Goal: Book appointment/travel/reservation

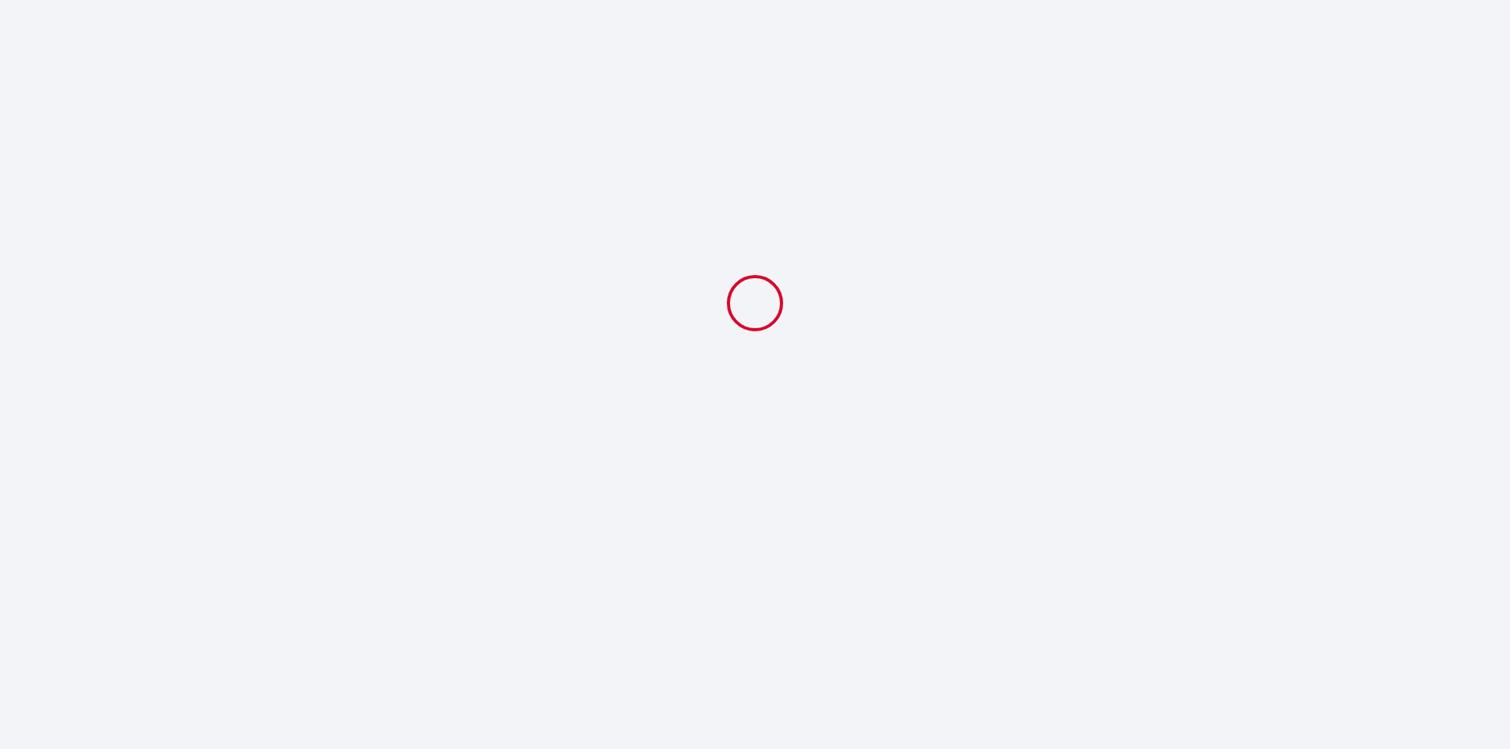
select select
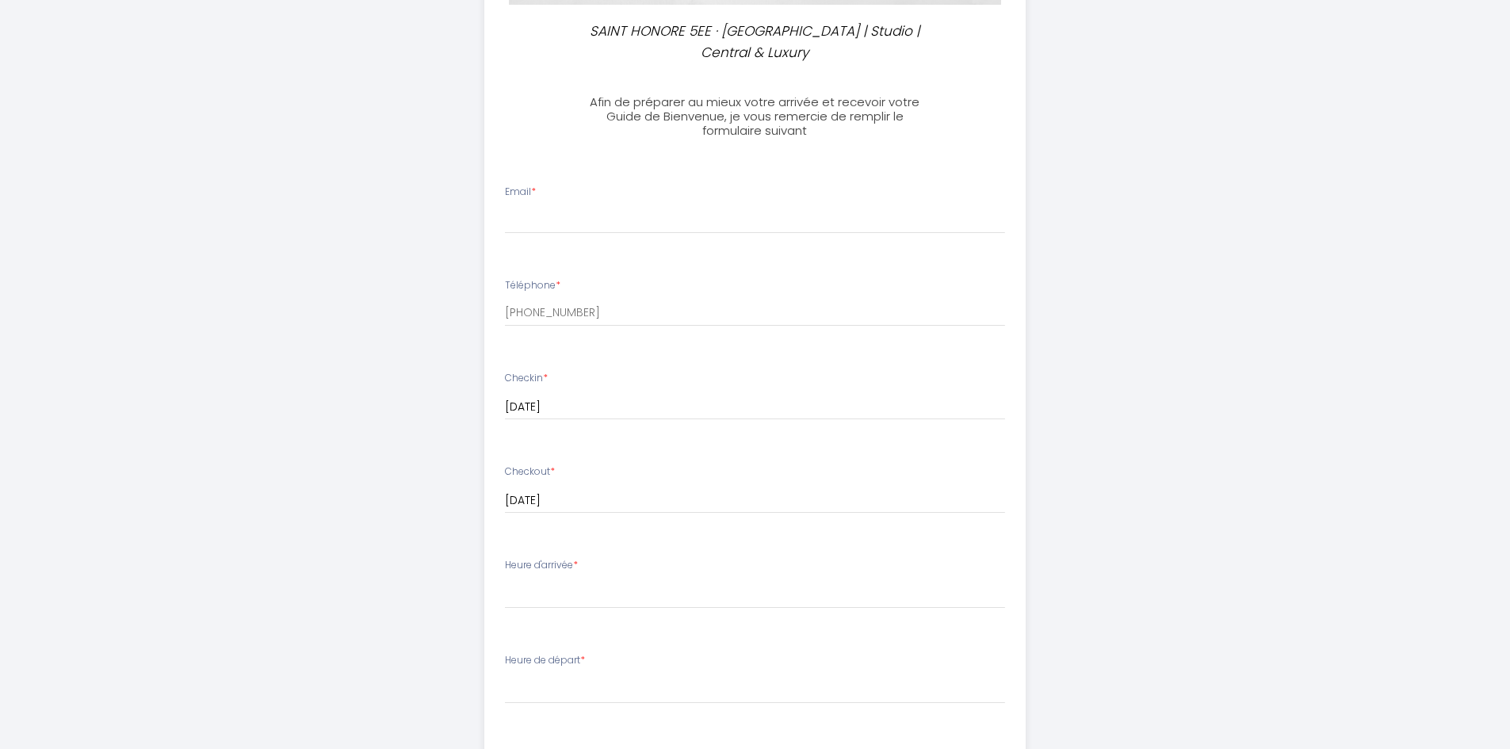
scroll to position [396, 0]
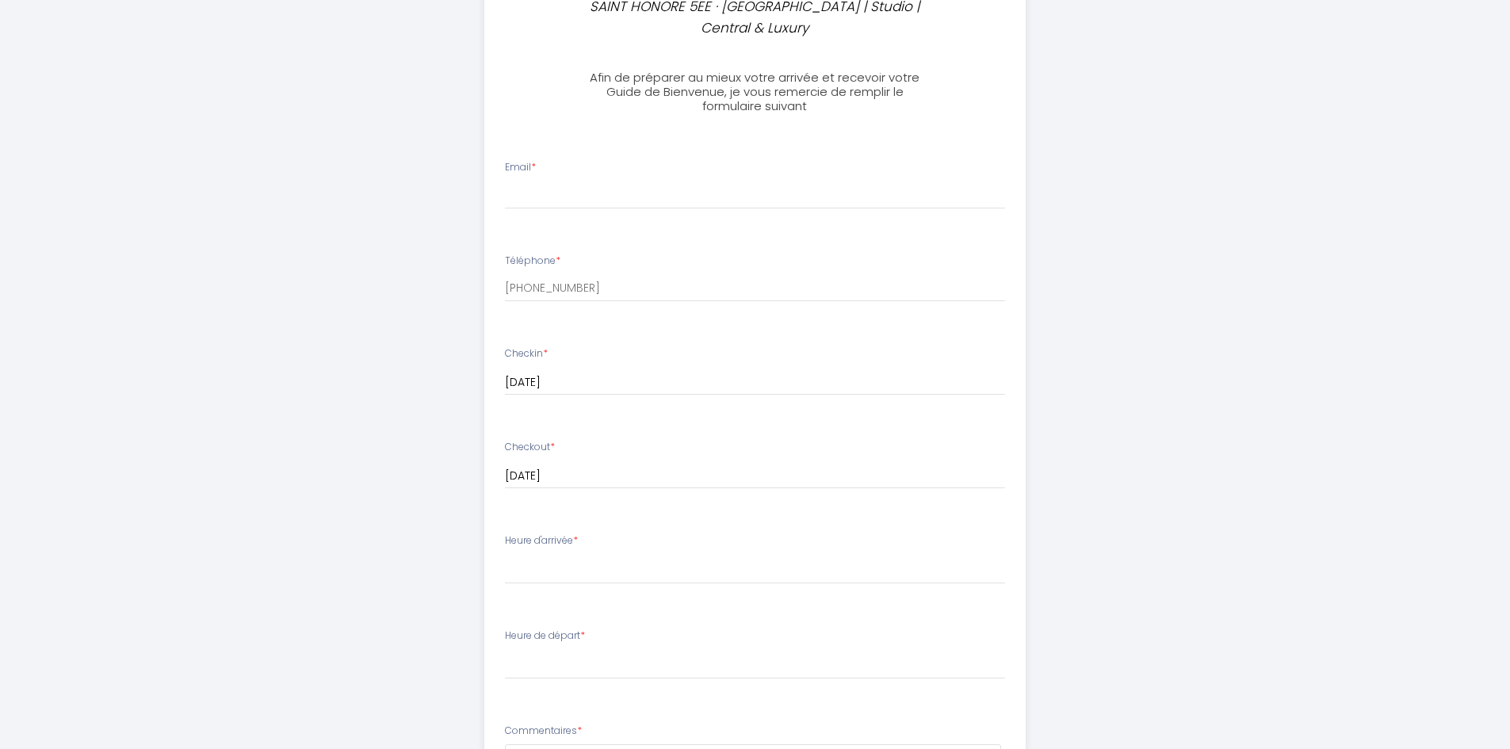
click at [1237, 168] on div "SAINT HONORE 5EE · [GEOGRAPHIC_DATA] | Studio | Central & Luxury Afin de prépar…" at bounding box center [755, 370] width 1510 height 1532
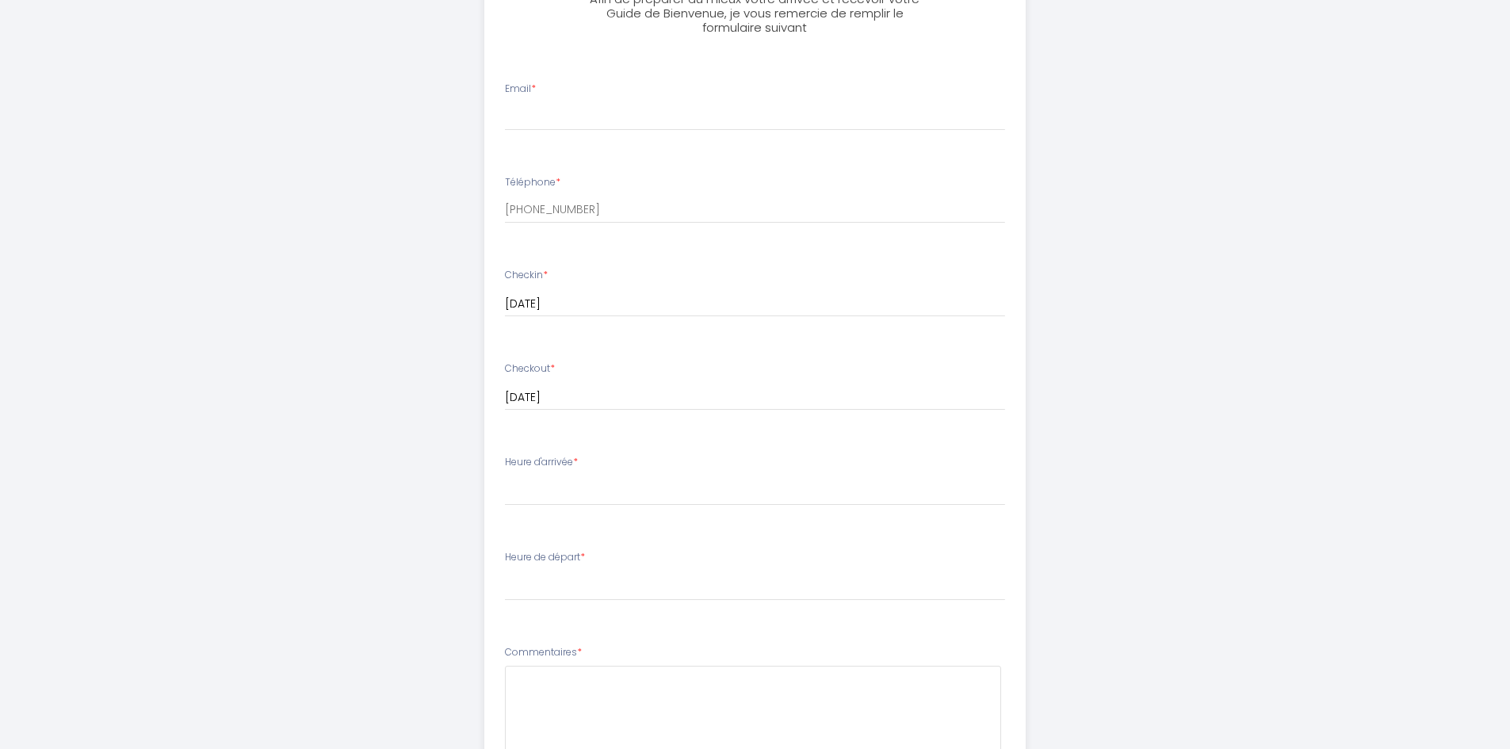
scroll to position [476, 0]
click at [1216, 243] on div "SAINT HONORE 5EE · [GEOGRAPHIC_DATA] | Studio | Central & Luxury Afin de prépar…" at bounding box center [755, 290] width 1510 height 1532
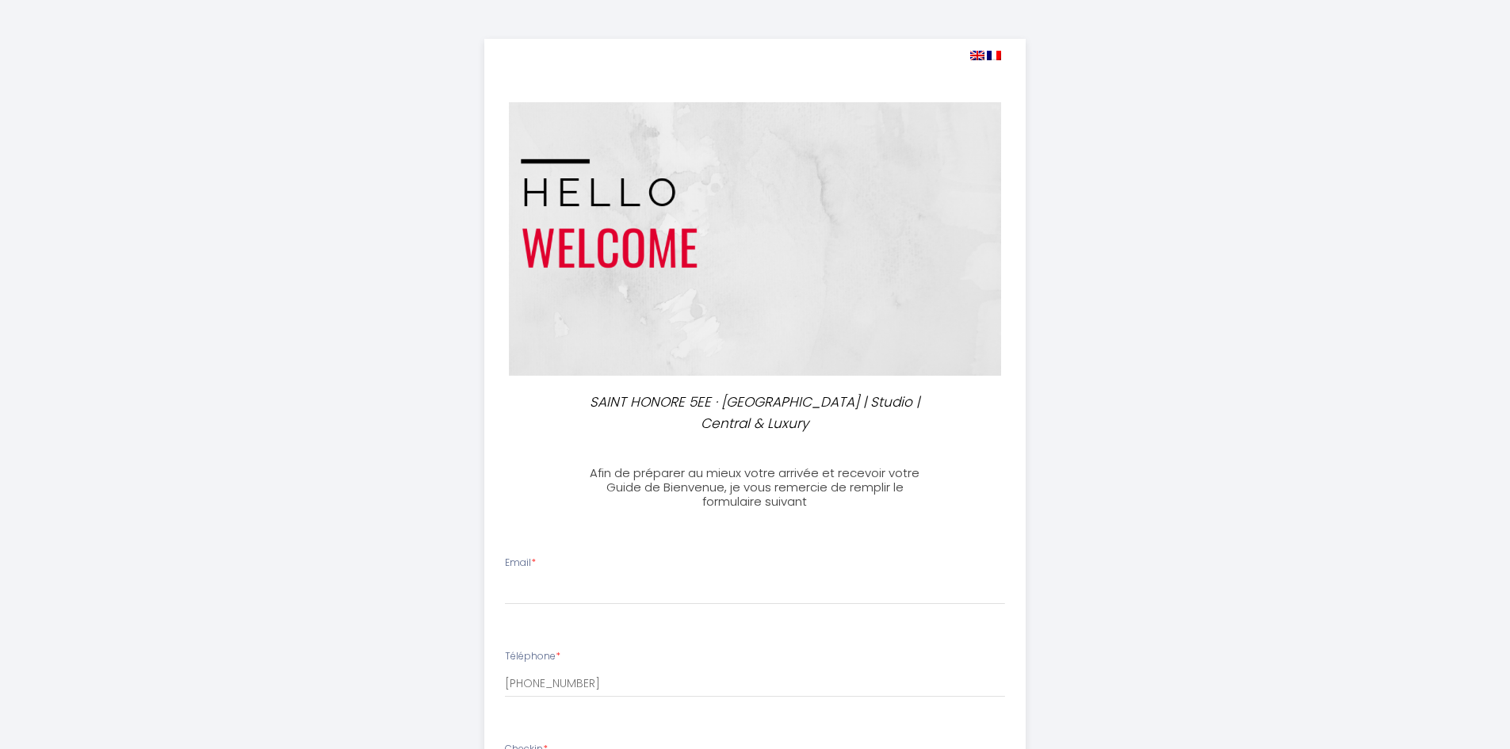
scroll to position [0, 0]
click at [977, 56] on img at bounding box center [977, 57] width 14 height 10
select select
click at [977, 56] on img at bounding box center [977, 57] width 14 height 10
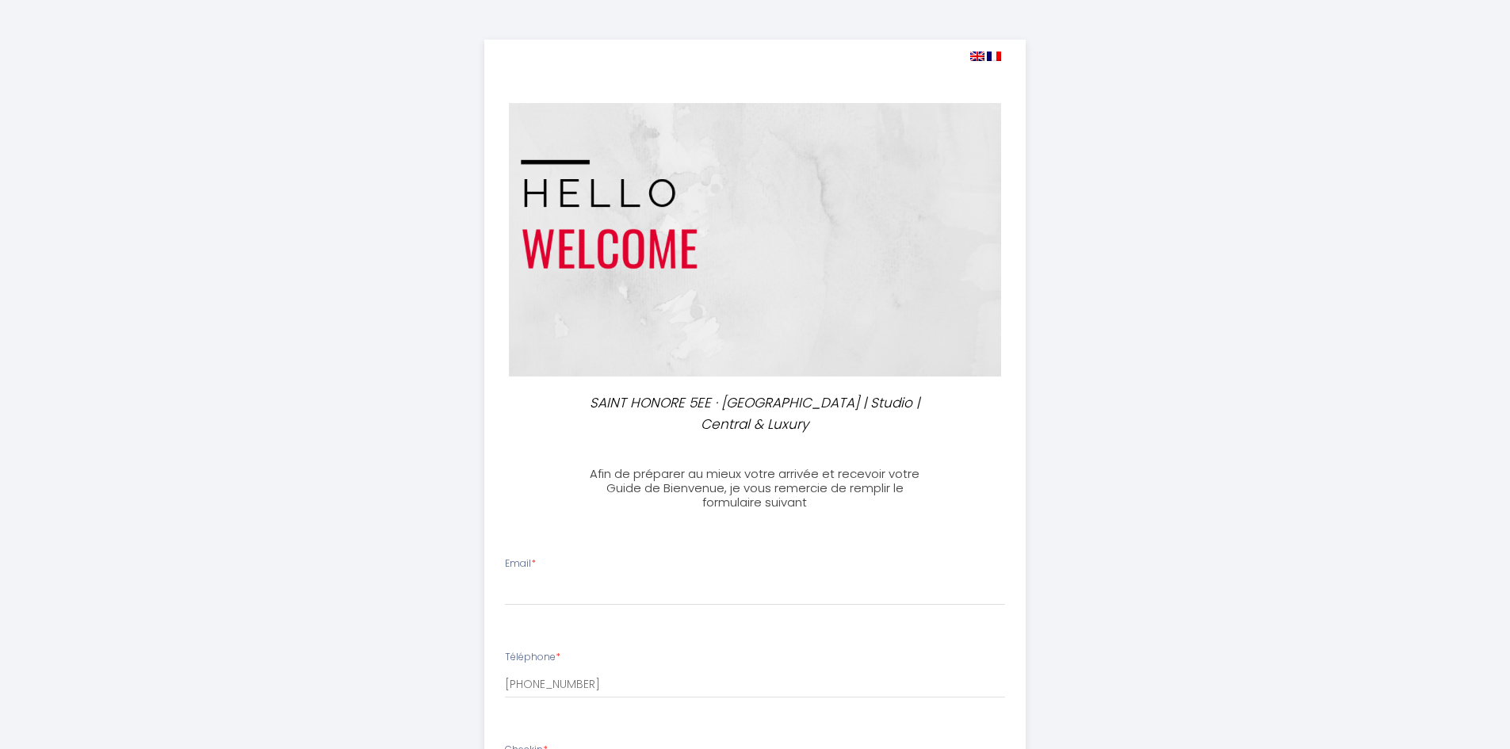
click at [977, 56] on img at bounding box center [977, 57] width 14 height 10
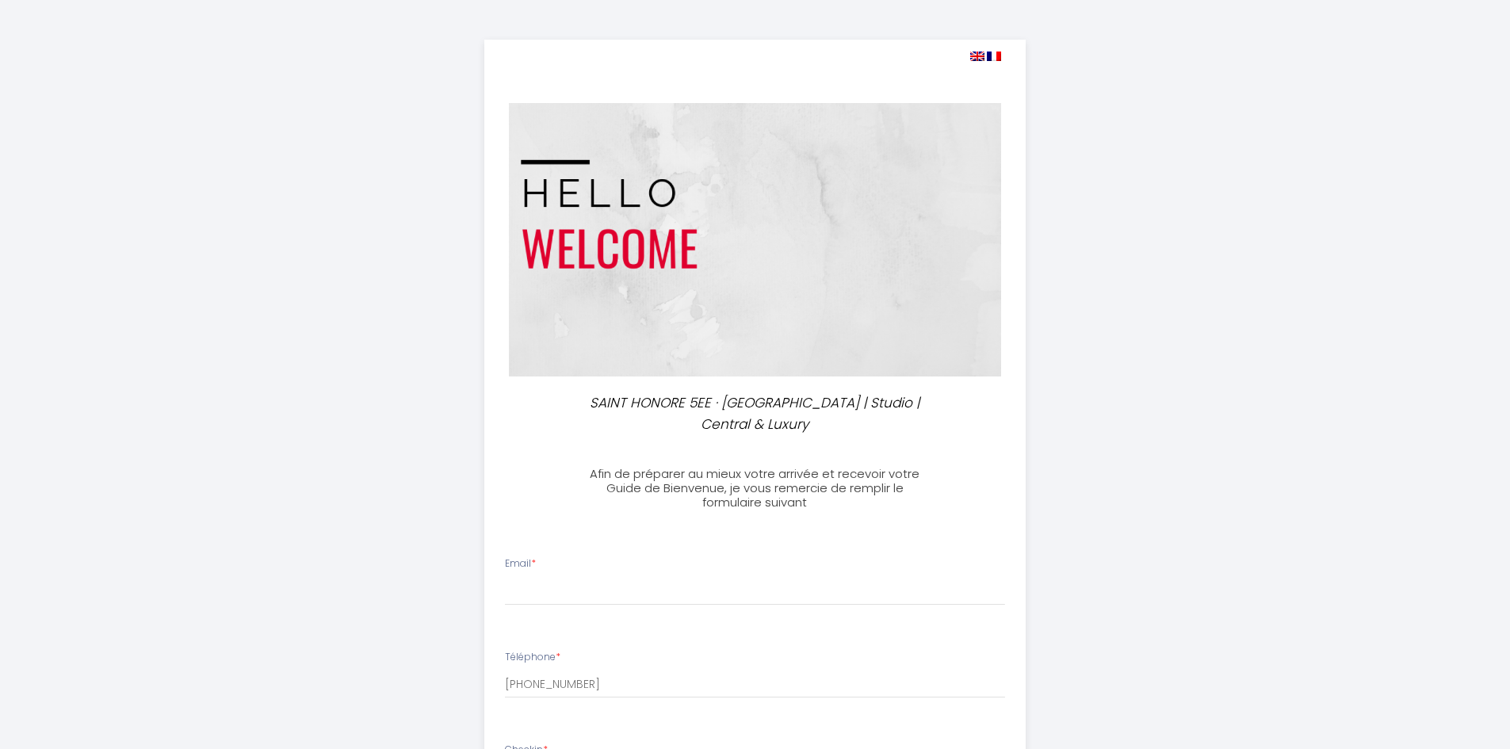
click at [977, 56] on img at bounding box center [977, 57] width 14 height 10
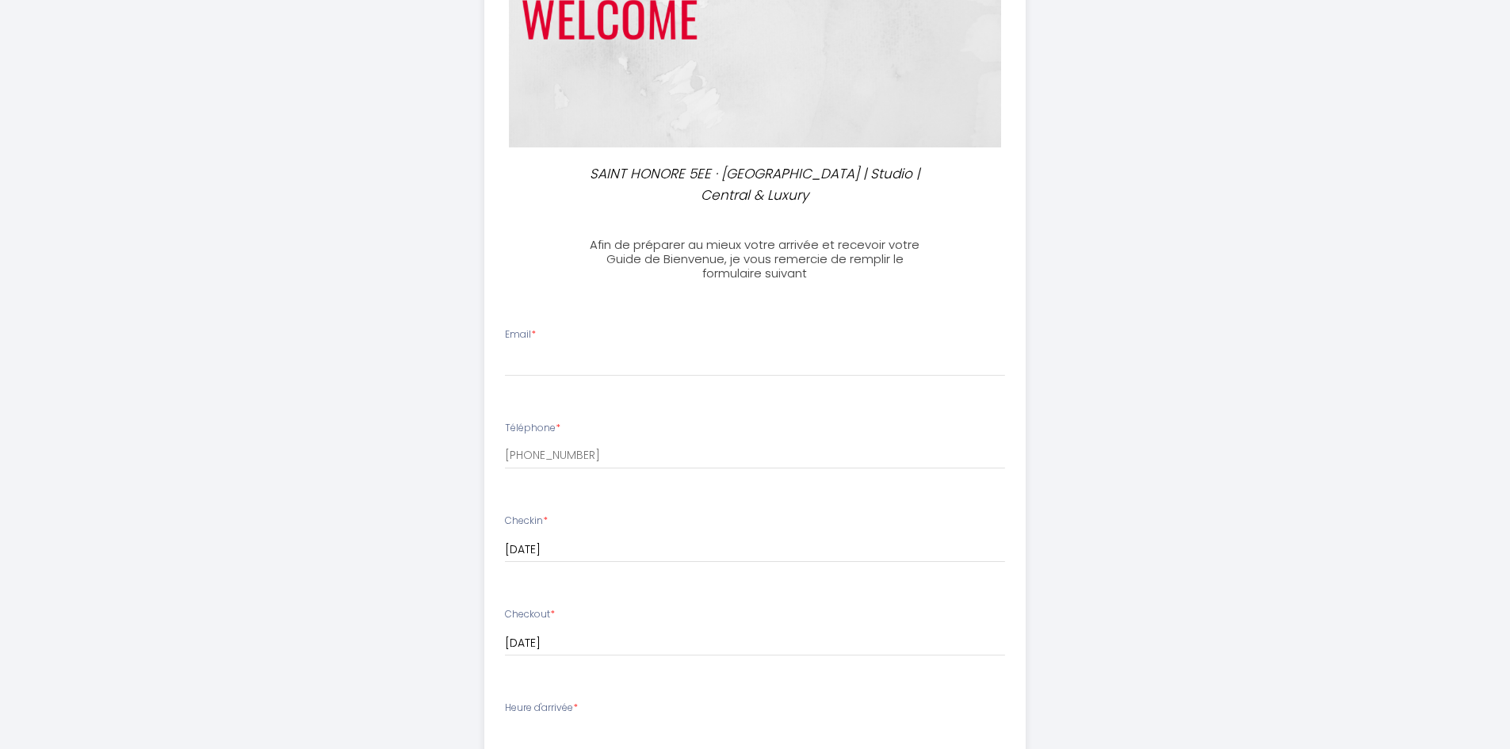
scroll to position [228, 0]
click at [1265, 92] on div "SAINT HONORE 5EE · [GEOGRAPHIC_DATA] | Studio | Central & Luxury Afin de prépar…" at bounding box center [755, 538] width 1510 height 1532
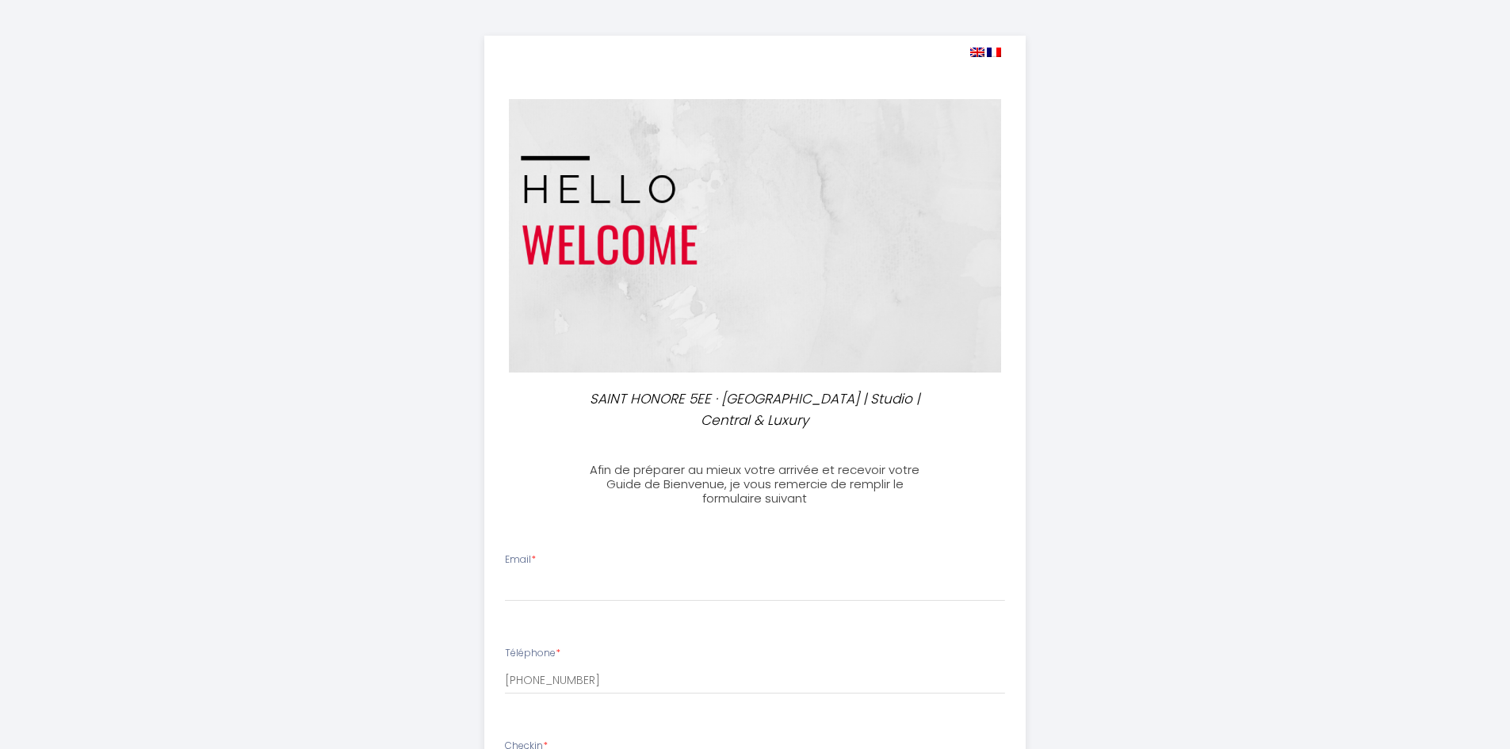
scroll to position [0, 0]
click at [993, 56] on img at bounding box center [994, 57] width 14 height 10
select select
click at [977, 58] on img at bounding box center [977, 57] width 14 height 10
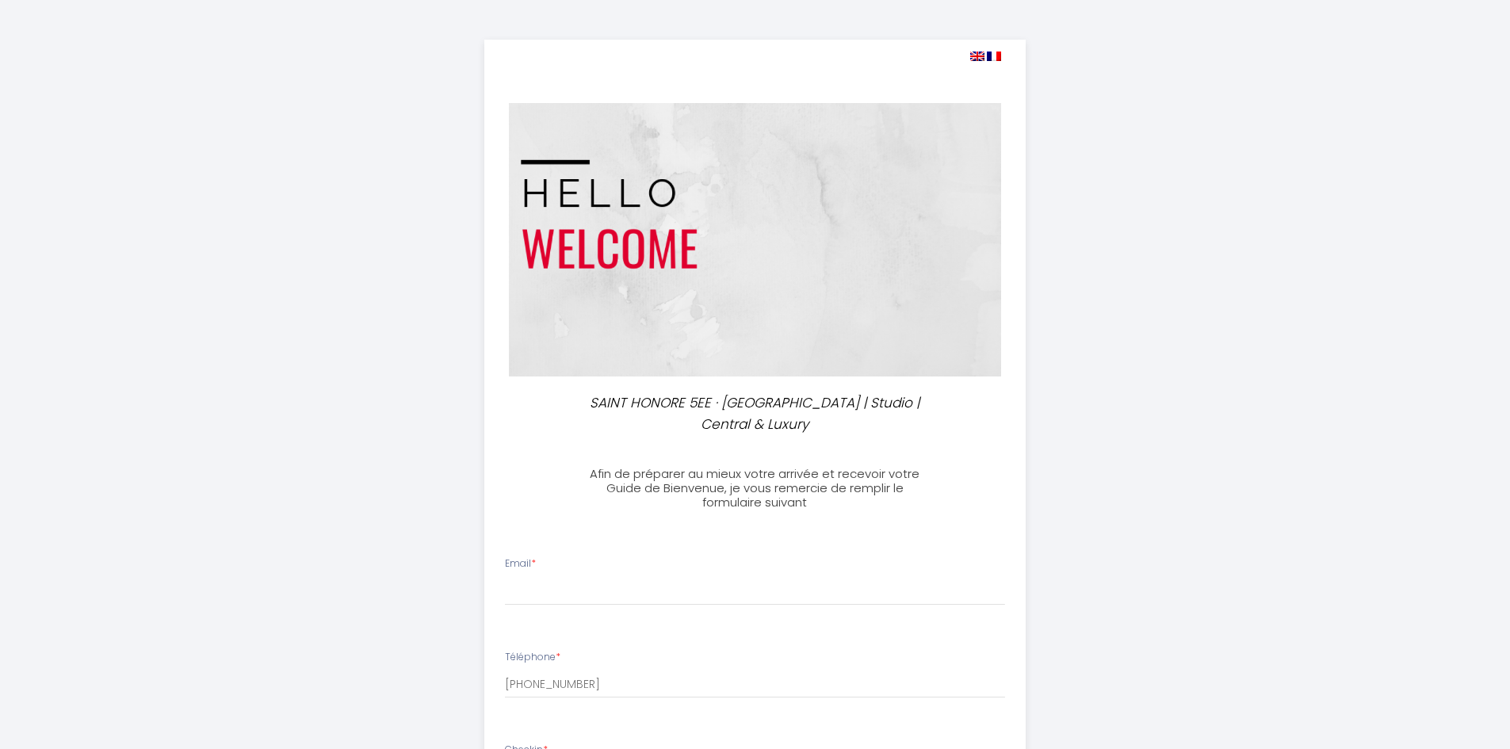
select select
click at [977, 58] on img at bounding box center [977, 57] width 14 height 10
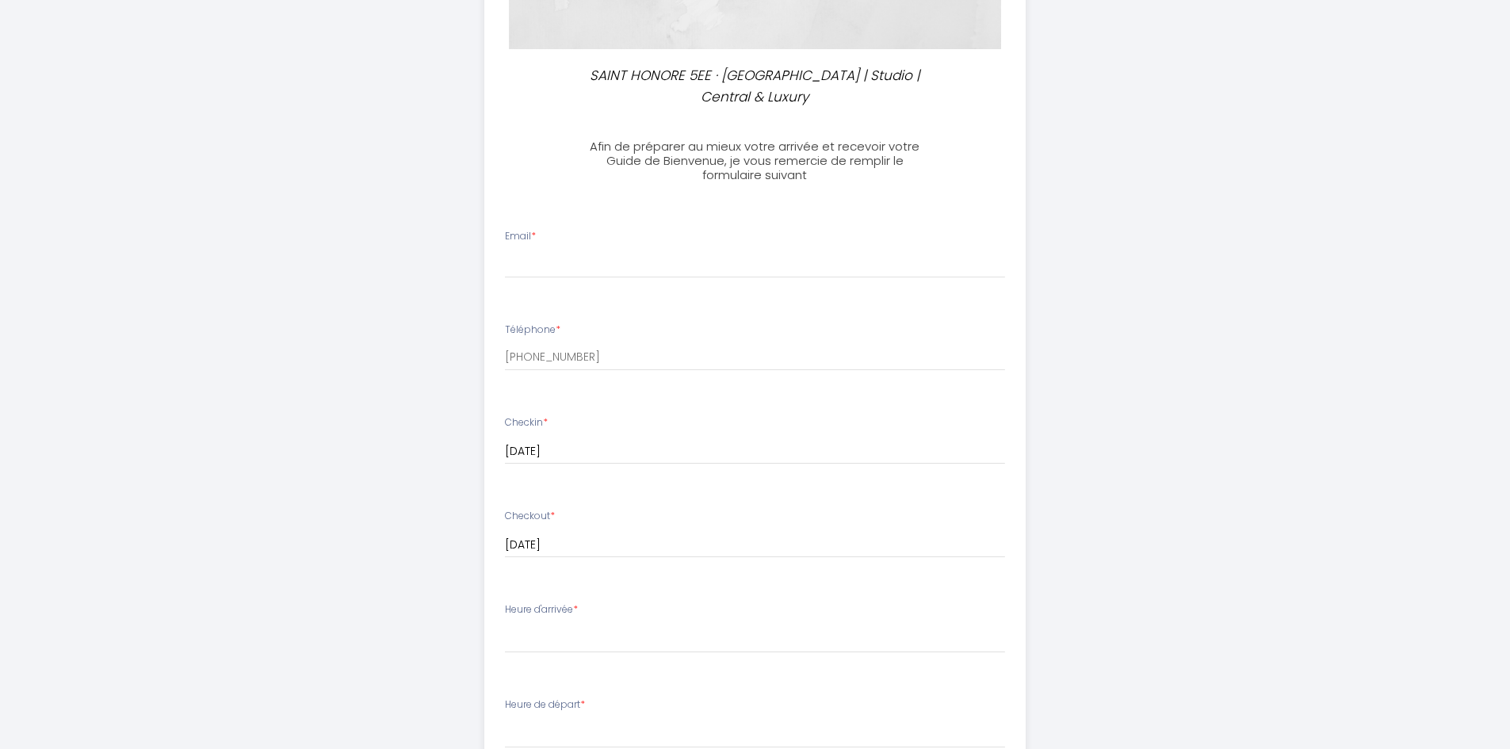
scroll to position [396, 0]
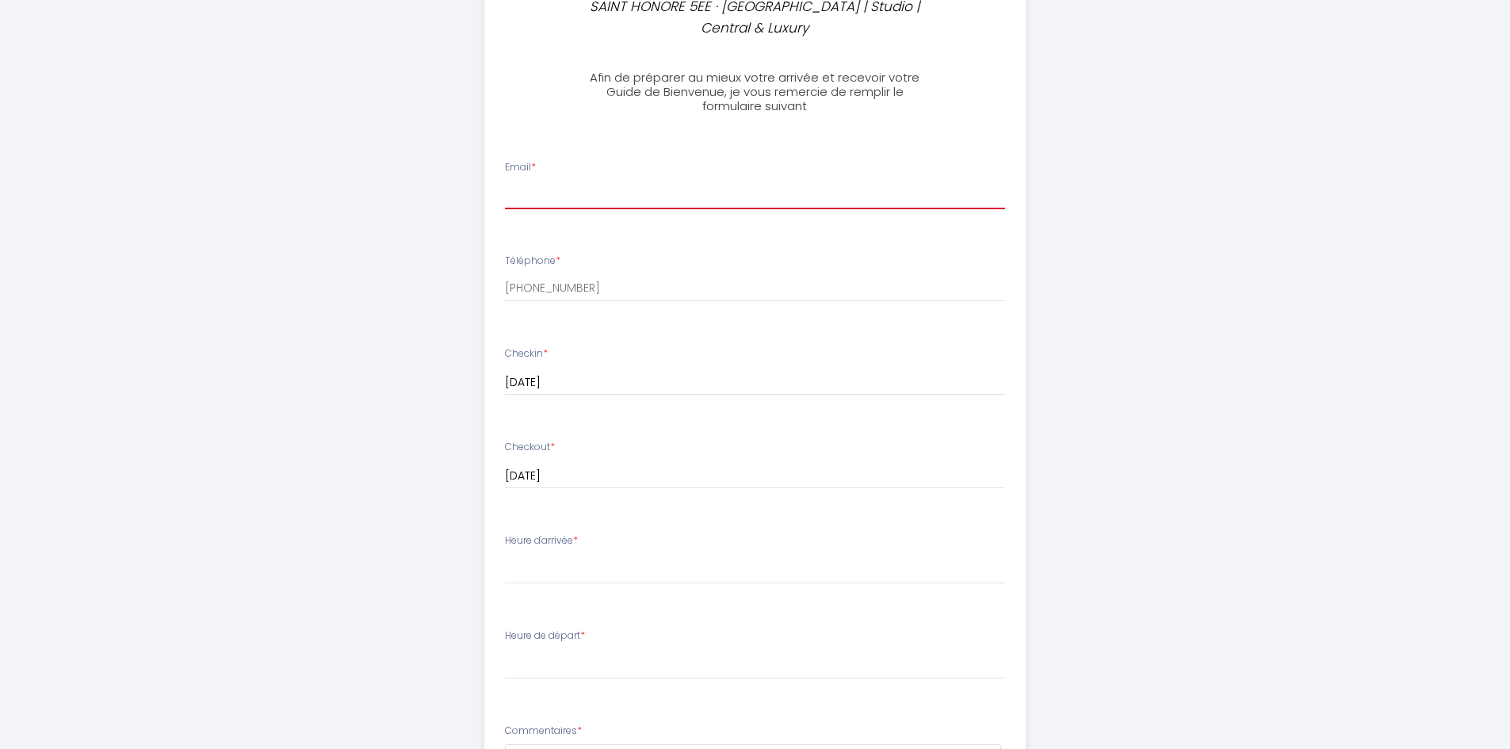
click at [726, 191] on input "Email *" at bounding box center [755, 195] width 500 height 29
type input "[EMAIL_ADDRESS][DOMAIN_NAME]"
click at [1210, 292] on div "SAINT HONORE 5EE · [GEOGRAPHIC_DATA] | Studio | Central & Luxury Afin de prépar…" at bounding box center [755, 370] width 1510 height 1532
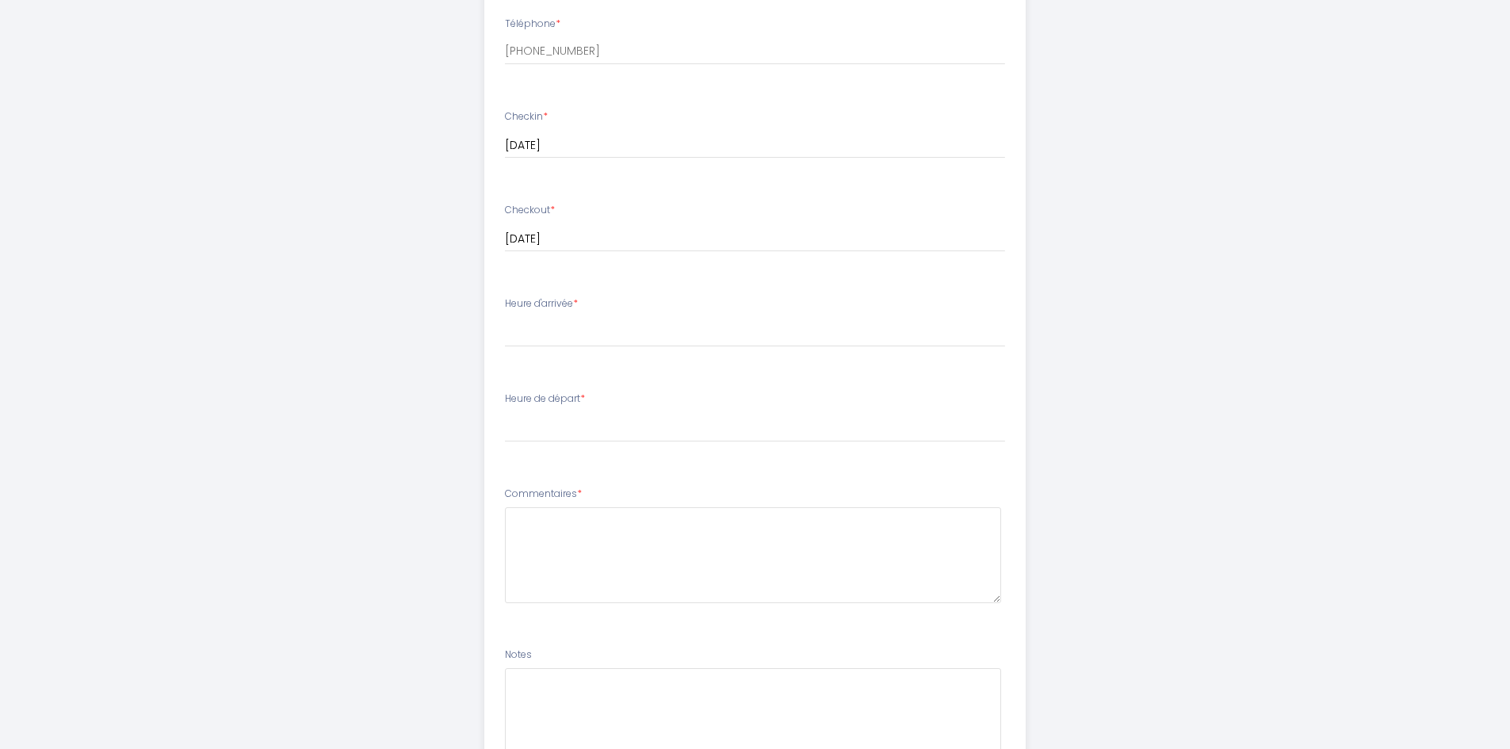
scroll to position [634, 0]
click at [602, 331] on select "14:00 14:30 15:00 15:30 16:00 16:30 17:00 17:30 18:00 18:30 19:00 19:30 20:00 2…" at bounding box center [755, 331] width 500 height 30
click at [653, 342] on select "14:00 14:30 15:00 15:30 16:00 16:30 17:00 17:30 18:00 18:30 19:00 19:30 20:00 2…" at bounding box center [755, 331] width 500 height 30
select select "15:00"
click at [505, 316] on select "14:00 14:30 15:00 15:30 16:00 16:30 17:00 17:30 18:00 18:30 19:00 19:30 20:00 2…" at bounding box center [755, 331] width 500 height 30
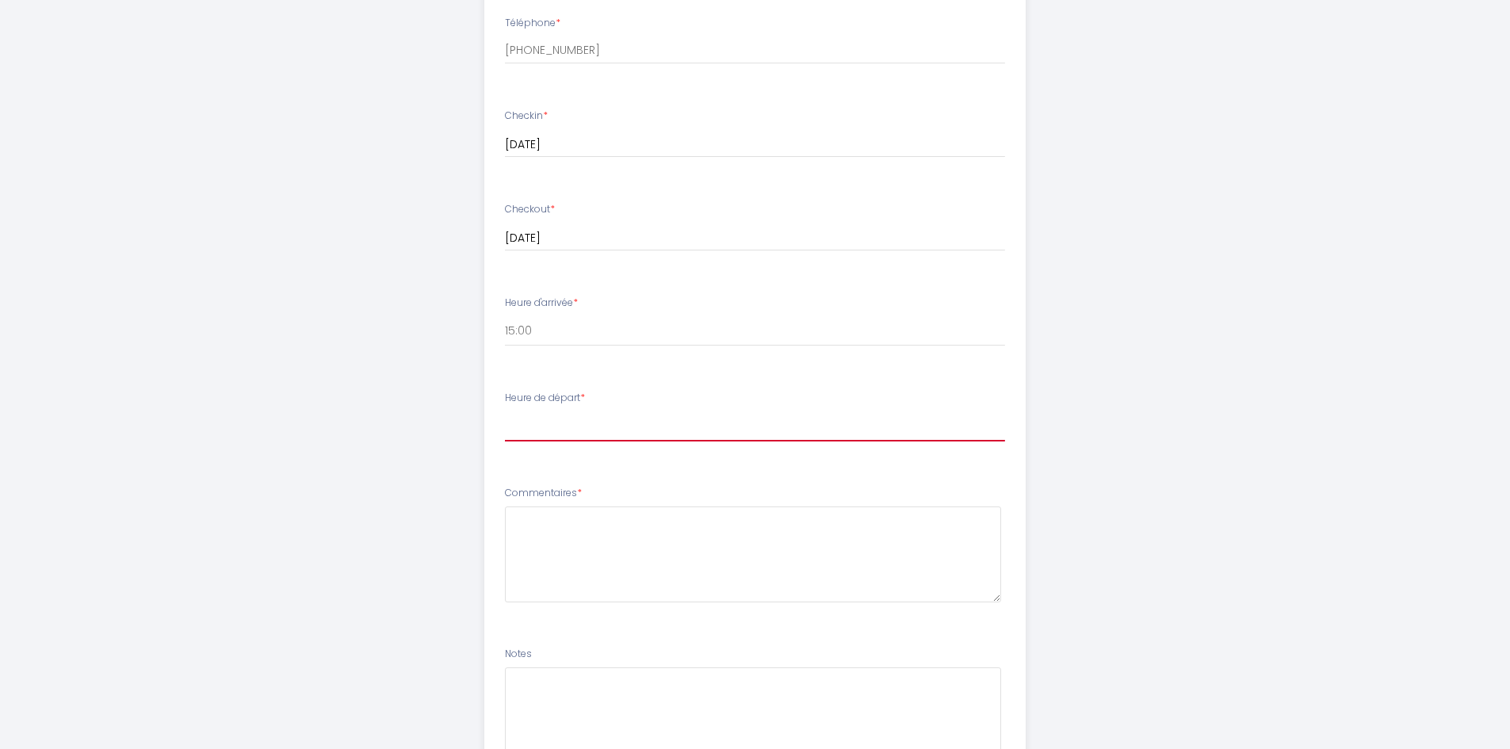
click at [599, 431] on select "00:00 00:30 01:00 01:30 02:00 02:30 03:00 03:30 04:00 04:30 05:00 05:30 06:00 0…" at bounding box center [755, 426] width 500 height 30
select select "08:00"
click at [505, 411] on select "00:00 00:30 01:00 01:30 02:00 02:30 03:00 03:30 04:00 04:30 05:00 05:30 06:00 0…" at bounding box center [755, 426] width 500 height 30
click at [1192, 445] on div "SAINT HONORE 5EE · [GEOGRAPHIC_DATA] | Studio | Central & Luxury Afin de prépar…" at bounding box center [755, 132] width 1510 height 1532
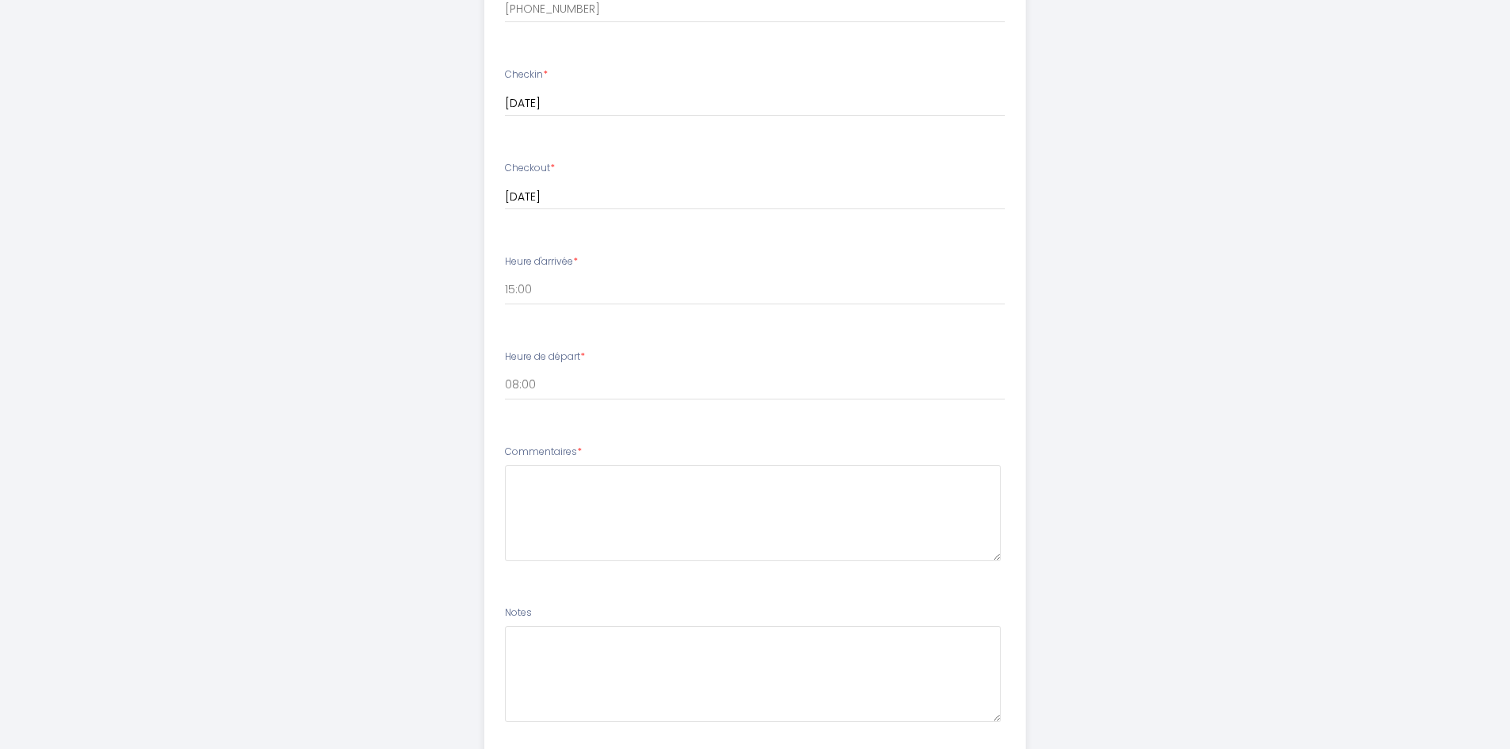
scroll to position [713, 0]
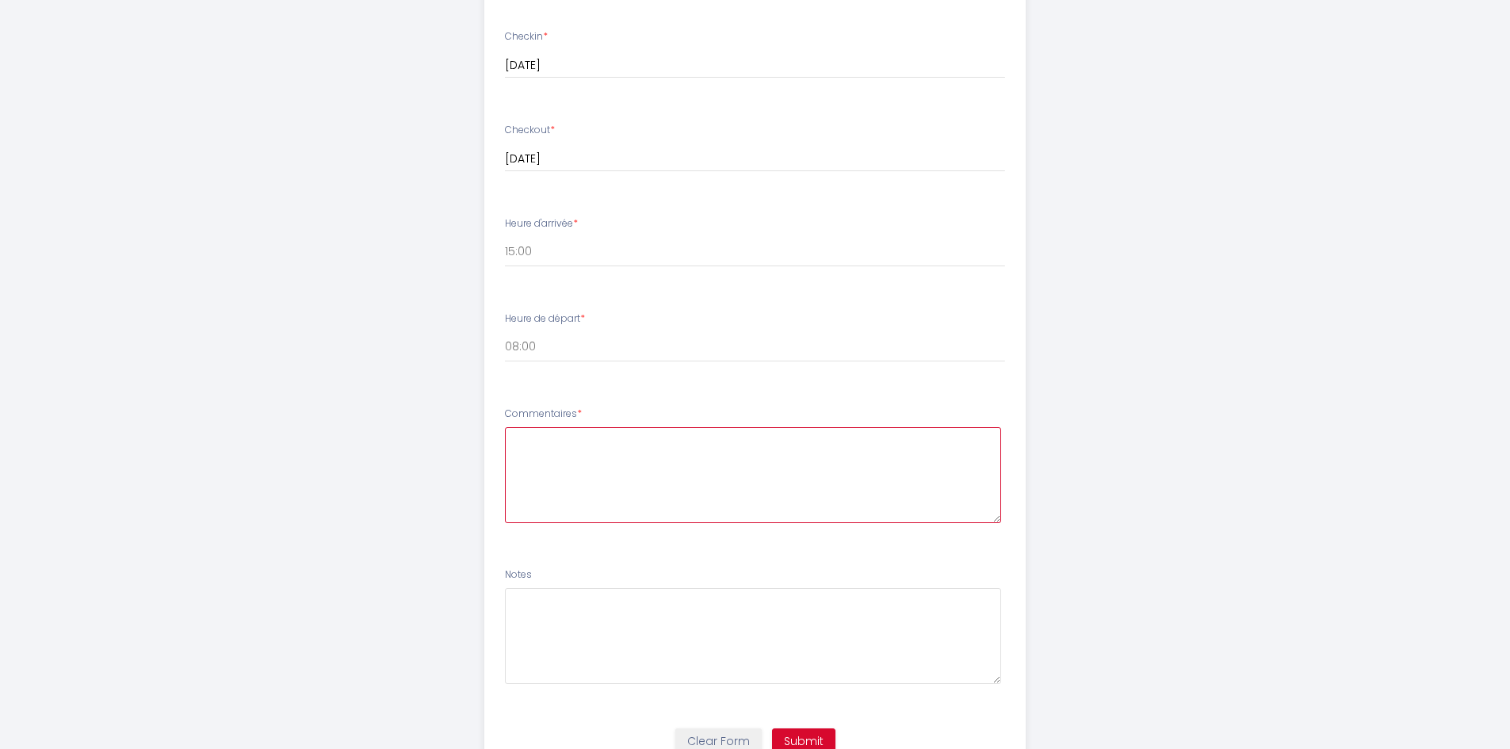
click at [635, 456] on textarea at bounding box center [753, 475] width 496 height 96
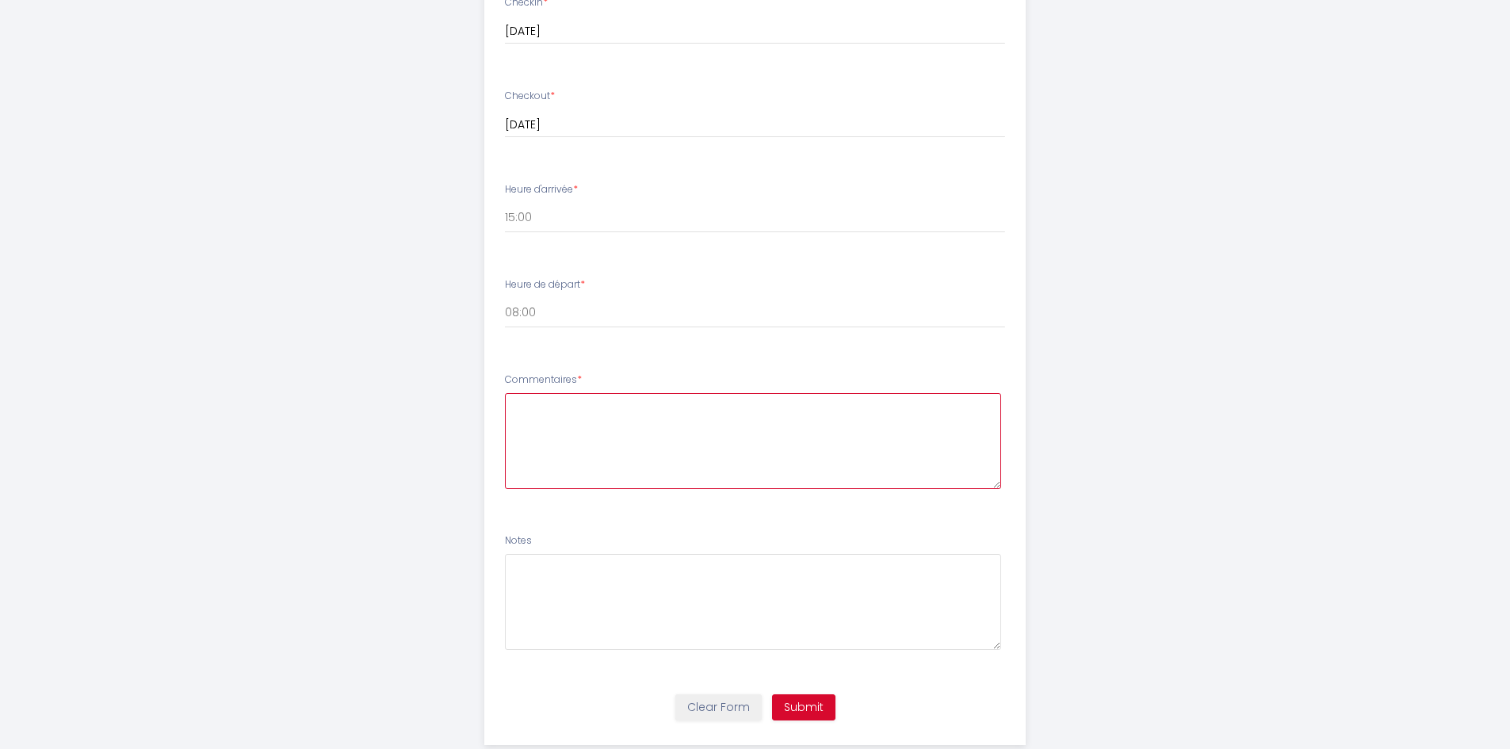
scroll to position [783, 0]
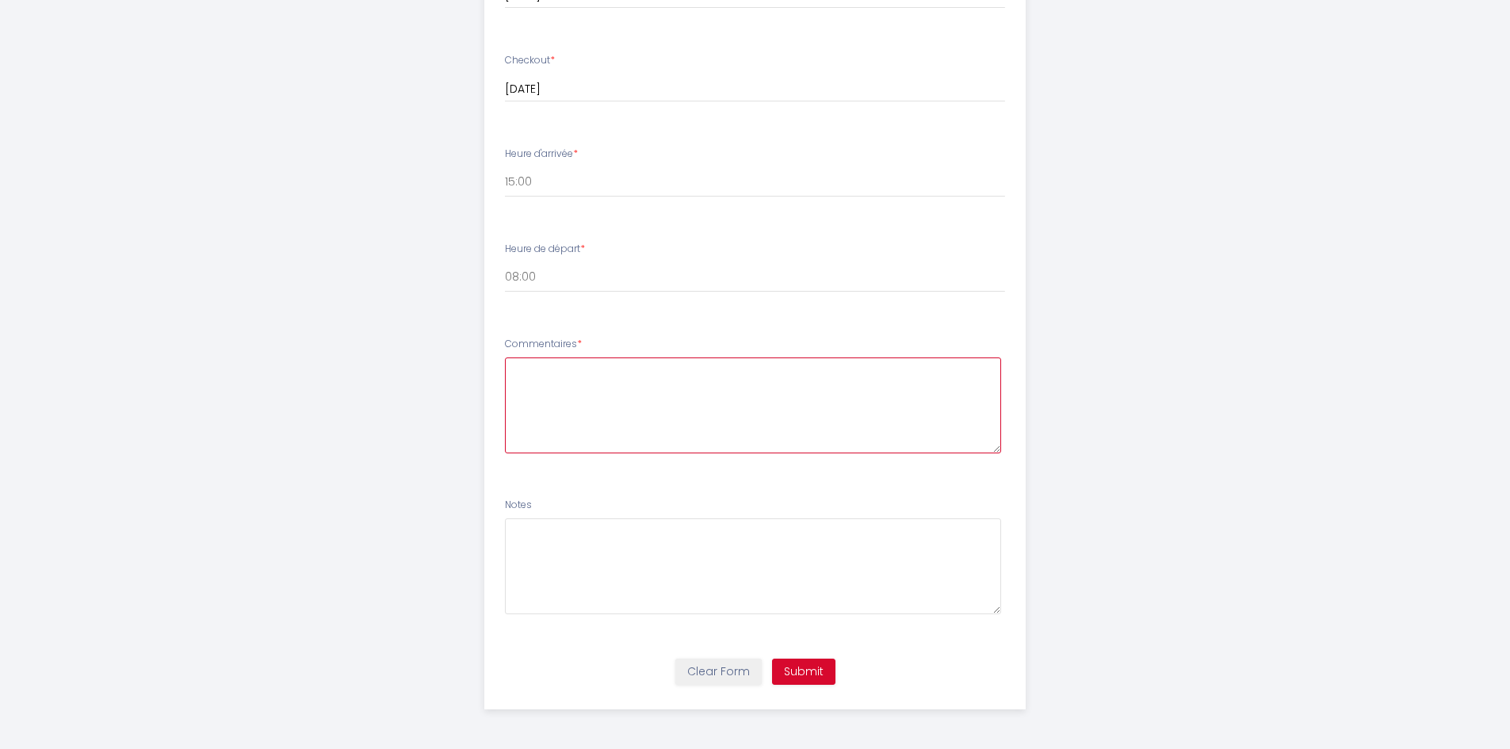
paste textarea "Hello! I hope you're doing well. Could you please share the check-in instructio…"
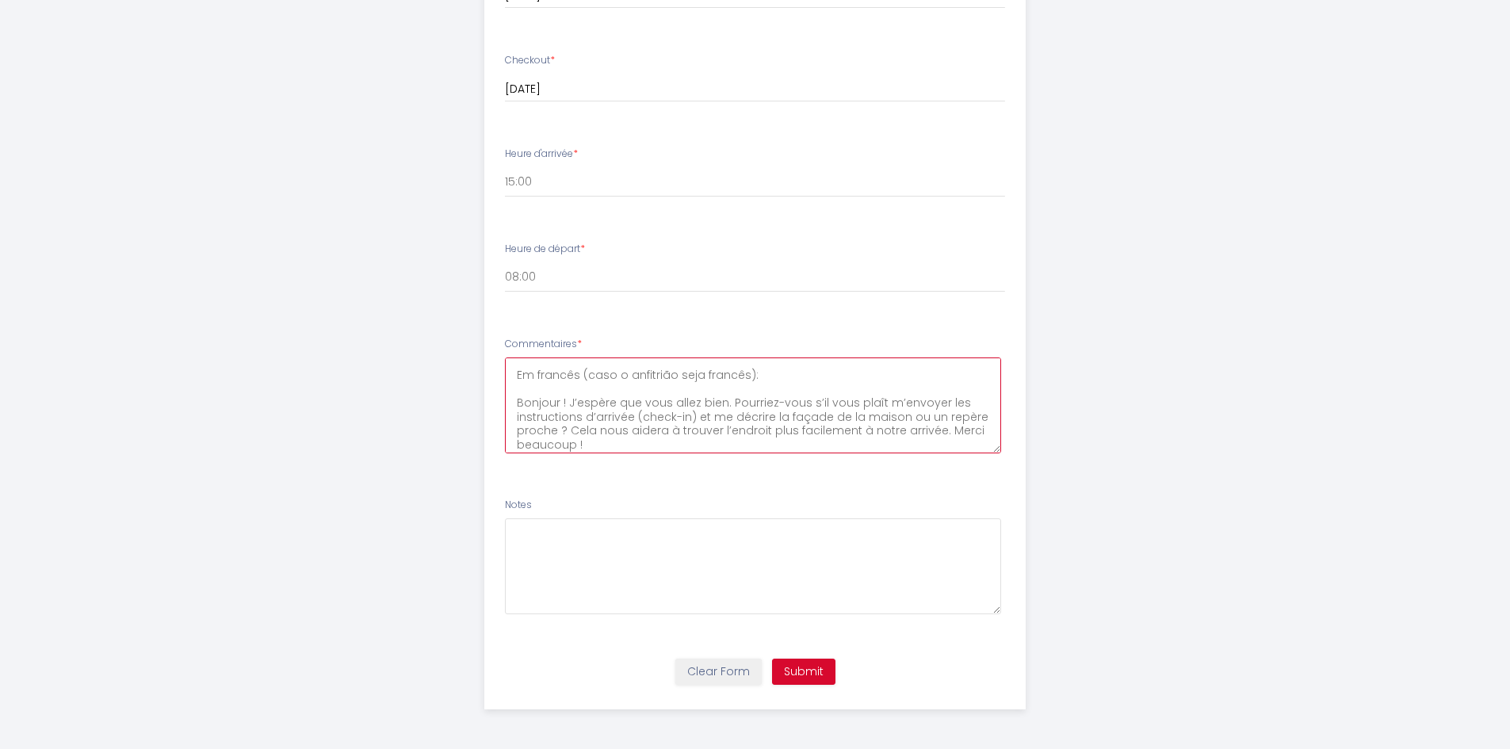
scroll to position [0, 0]
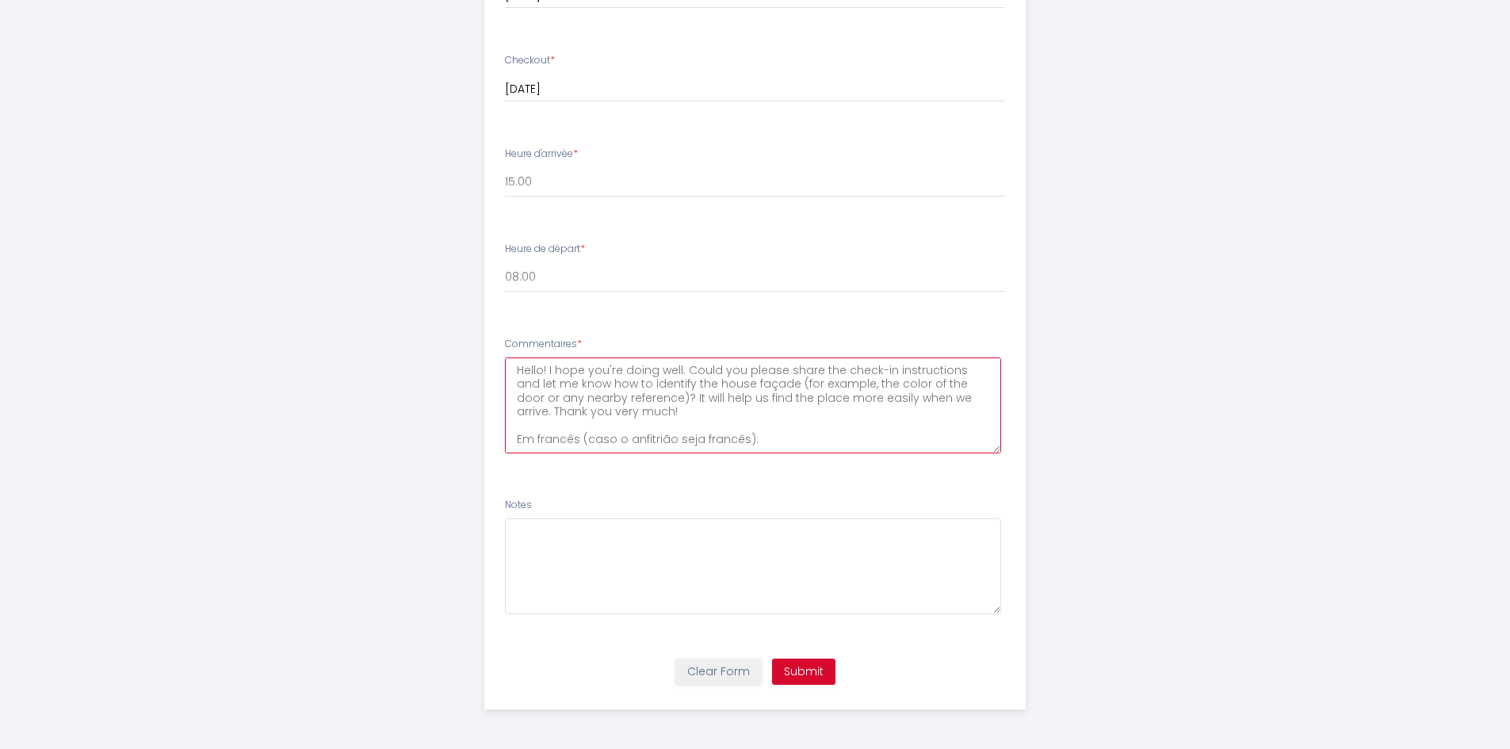
drag, startPoint x: 774, startPoint y: 377, endPoint x: 449, endPoint y: 434, distance: 329.8
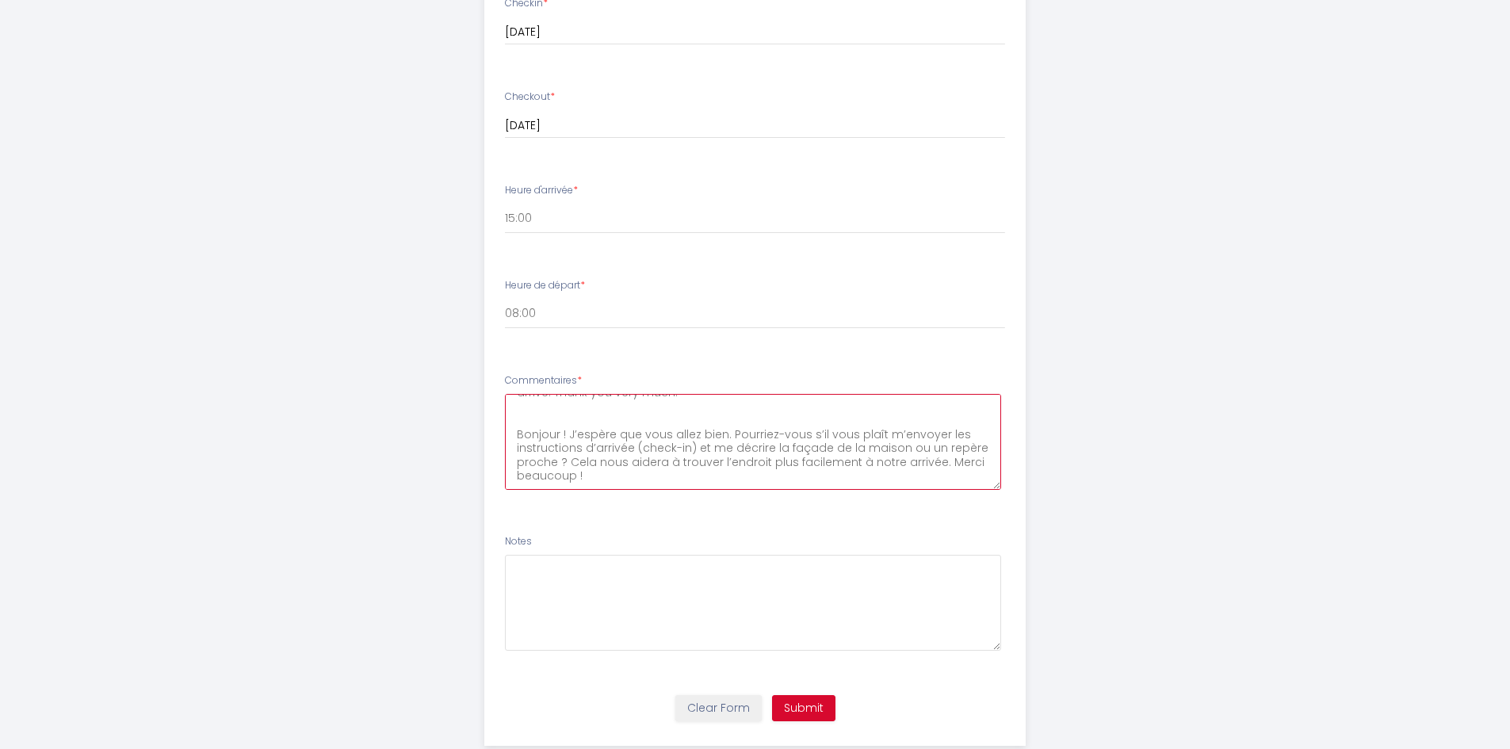
scroll to position [783, 0]
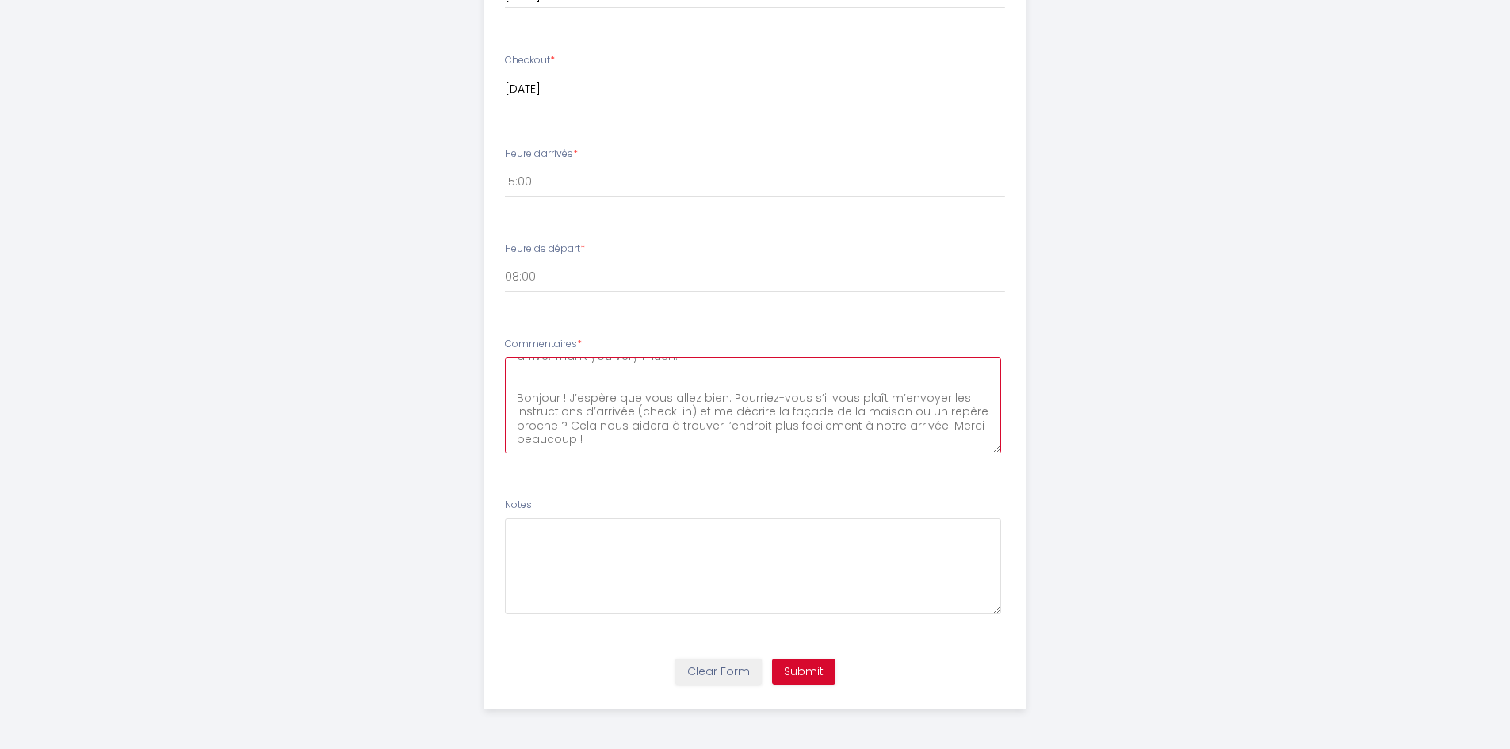
type textarea "Hello! I hope you're doing well. Could you please share the check-in instructio…"
click at [813, 675] on button "Submit" at bounding box center [803, 672] width 63 height 27
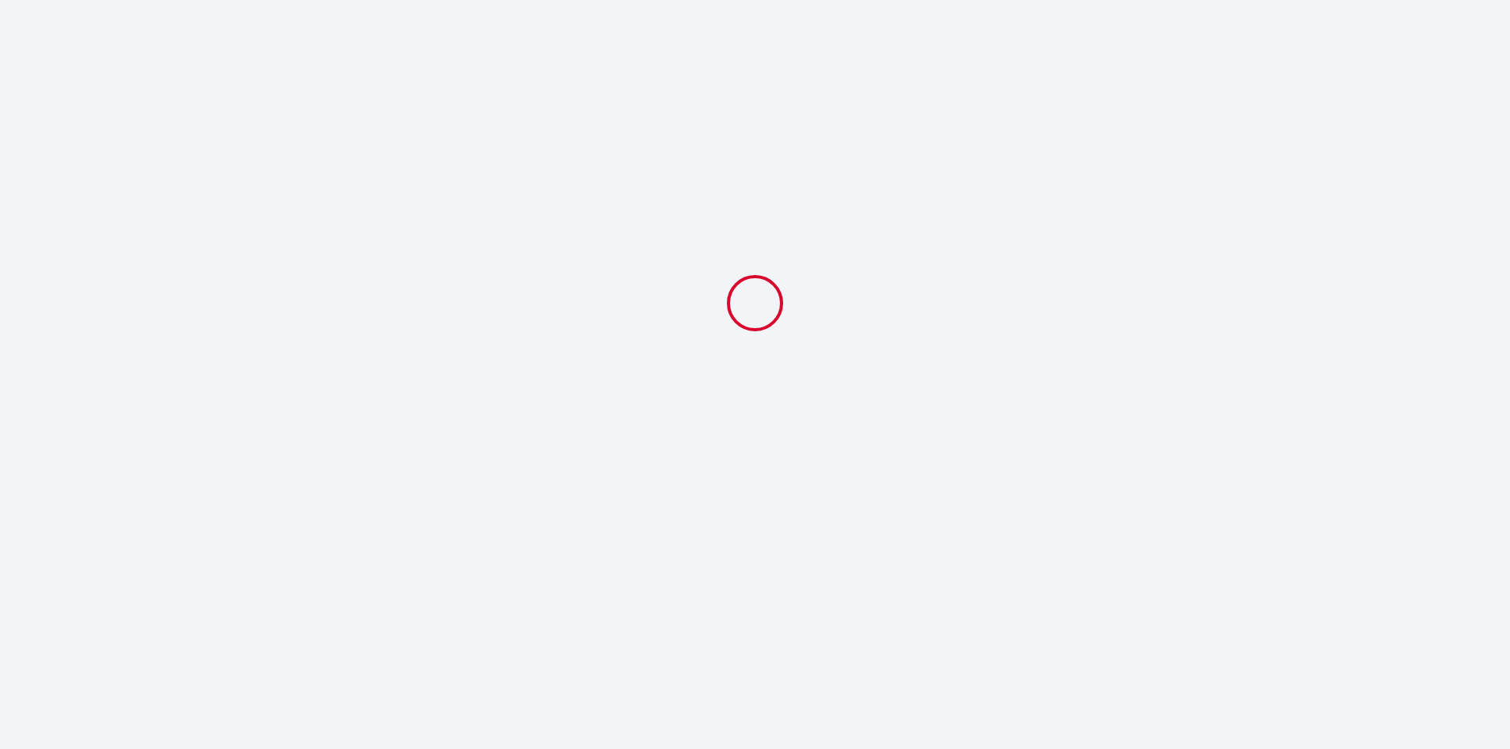
scroll to position [0, 0]
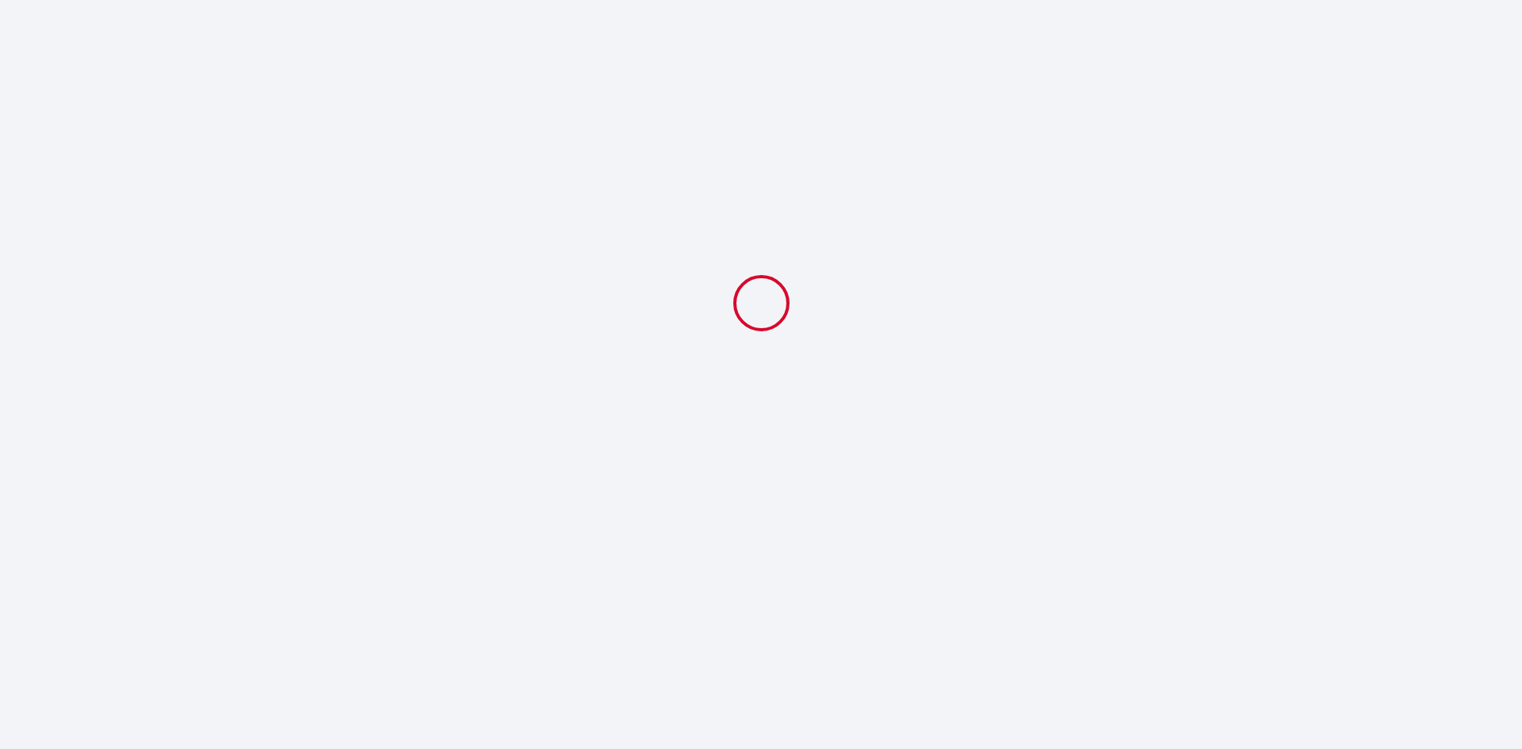
select select "15:00"
select select "08:00"
